Goal: Transaction & Acquisition: Download file/media

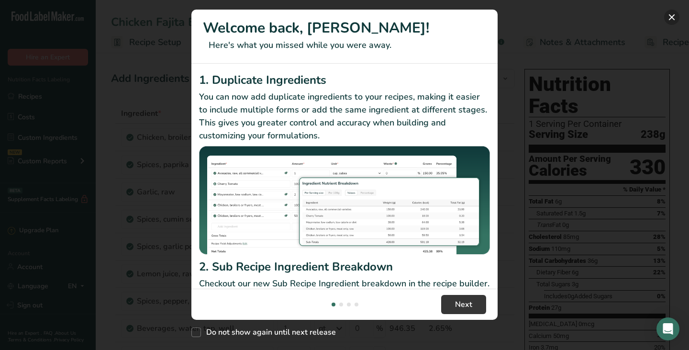
click at [671, 16] on button "New Features" at bounding box center [671, 17] width 15 height 15
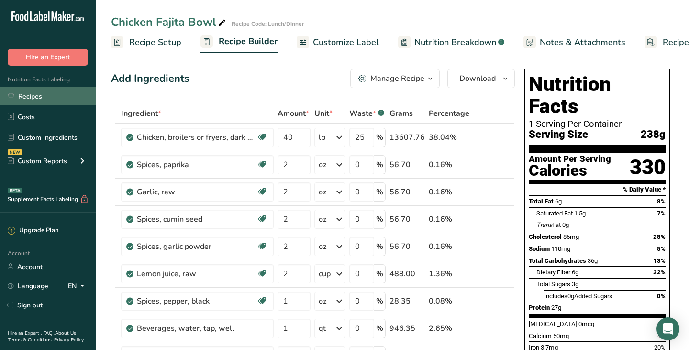
click at [33, 98] on link "Recipes" at bounding box center [48, 96] width 96 height 18
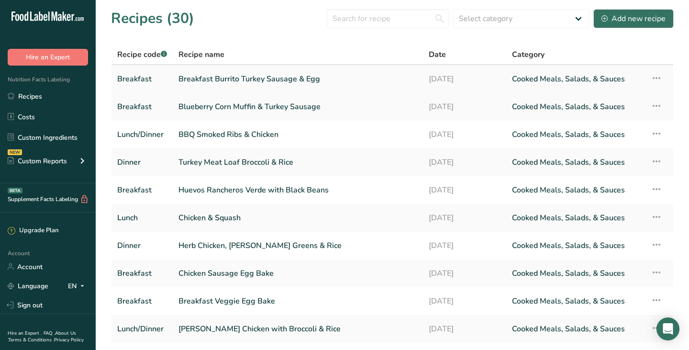
click at [215, 79] on link "Breakfast Burrito Turkey Sausage & Egg" at bounding box center [297, 79] width 239 height 20
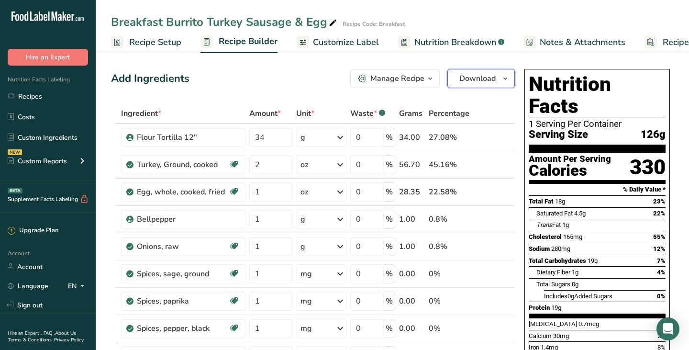
click at [508, 78] on icon "button" at bounding box center [506, 79] width 8 height 12
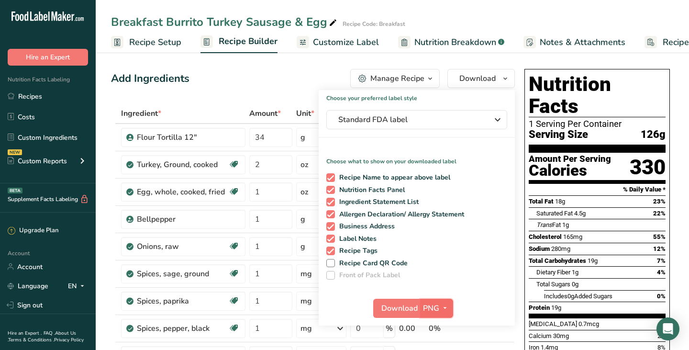
click at [447, 306] on icon "button" at bounding box center [445, 308] width 8 height 12
click at [445, 308] on icon "button" at bounding box center [445, 308] width 8 height 12
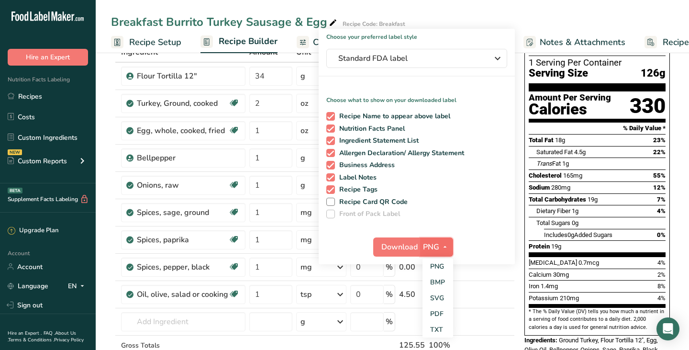
scroll to position [77, 0]
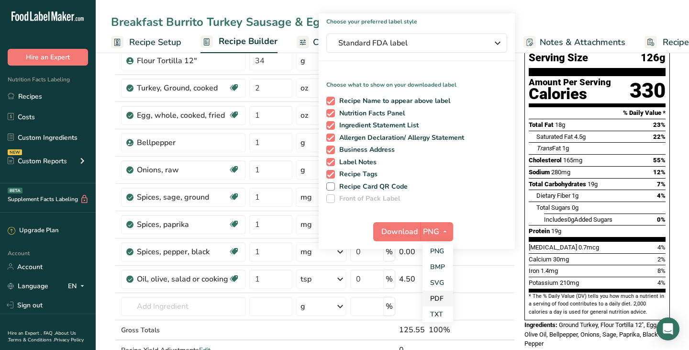
click at [438, 301] on link "PDF" at bounding box center [438, 298] width 31 height 16
click at [434, 234] on span "PDF" at bounding box center [431, 231] width 15 height 11
click at [434, 299] on link "PDF" at bounding box center [437, 298] width 31 height 16
click at [428, 233] on span "PDF" at bounding box center [431, 231] width 15 height 11
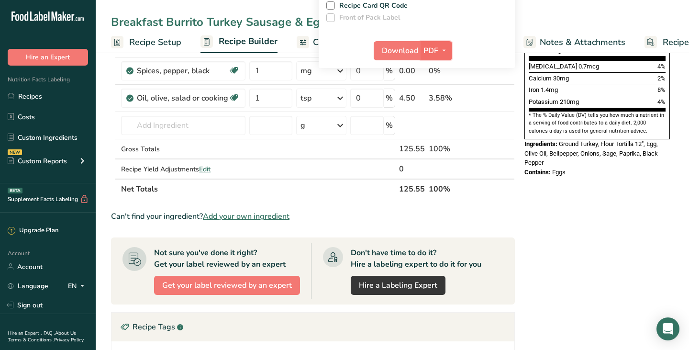
scroll to position [268, 0]
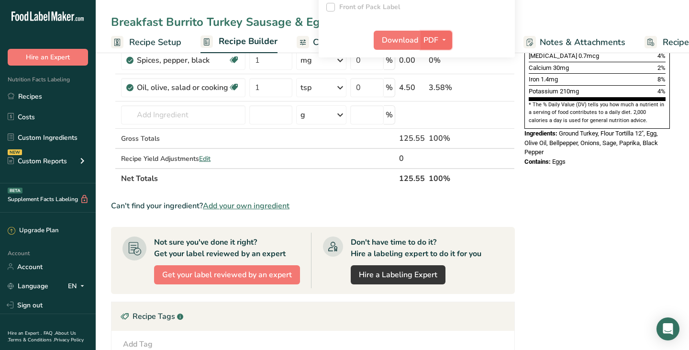
click at [445, 38] on icon "button" at bounding box center [444, 40] width 8 height 12
click at [438, 103] on link "PDF" at bounding box center [437, 107] width 31 height 16
click at [414, 36] on span "Download" at bounding box center [400, 39] width 36 height 11
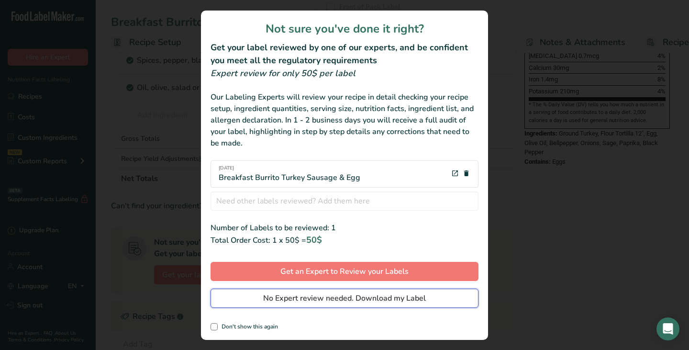
click at [315, 300] on span "No Expert review needed. Download my Label" at bounding box center [344, 297] width 163 height 11
